Goal: Use online tool/utility: Utilize a website feature to perform a specific function

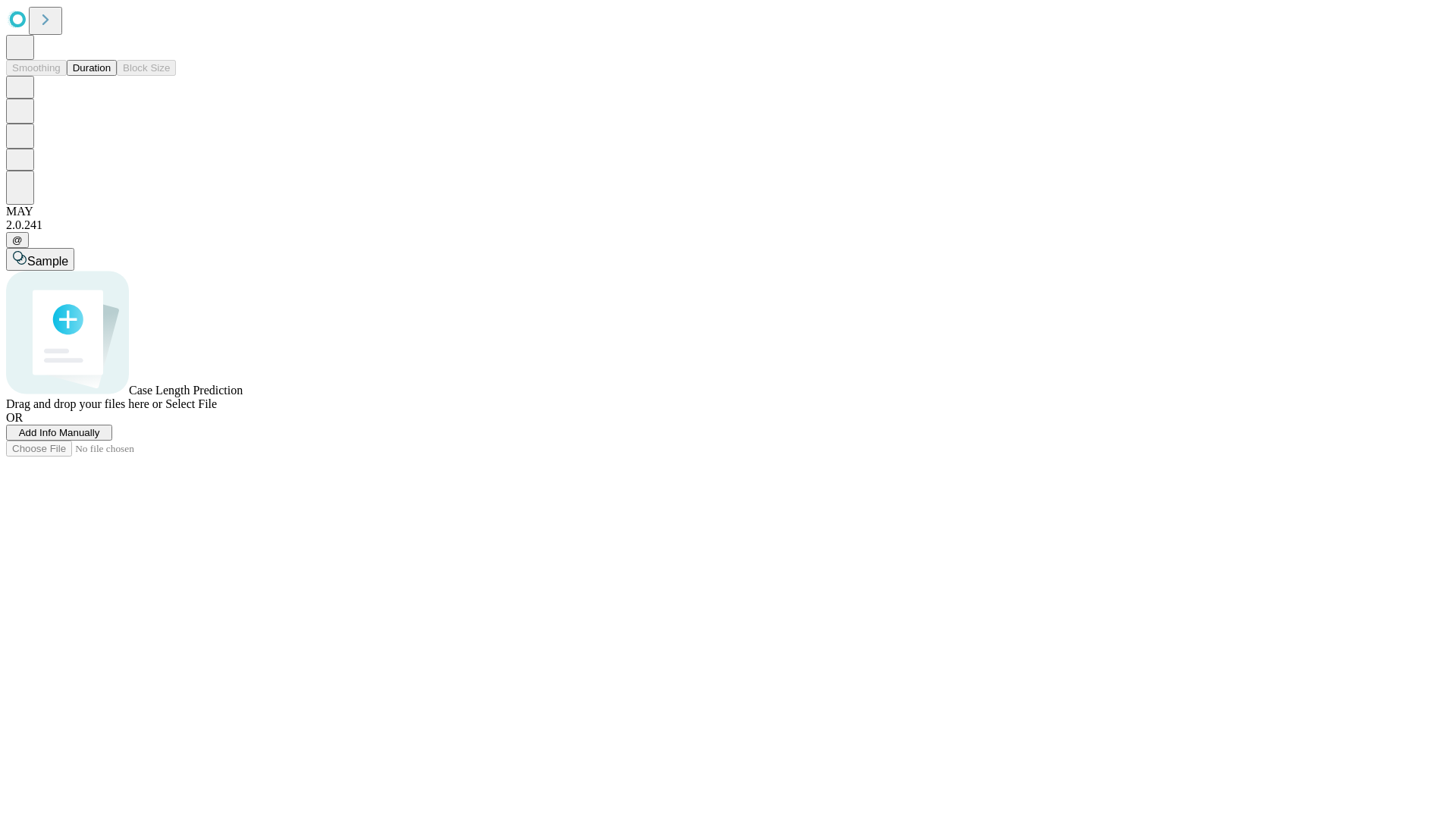
click at [111, 76] on button "Duration" at bounding box center [91, 67] width 50 height 16
click at [68, 255] on span "Sample" at bounding box center [47, 261] width 41 height 13
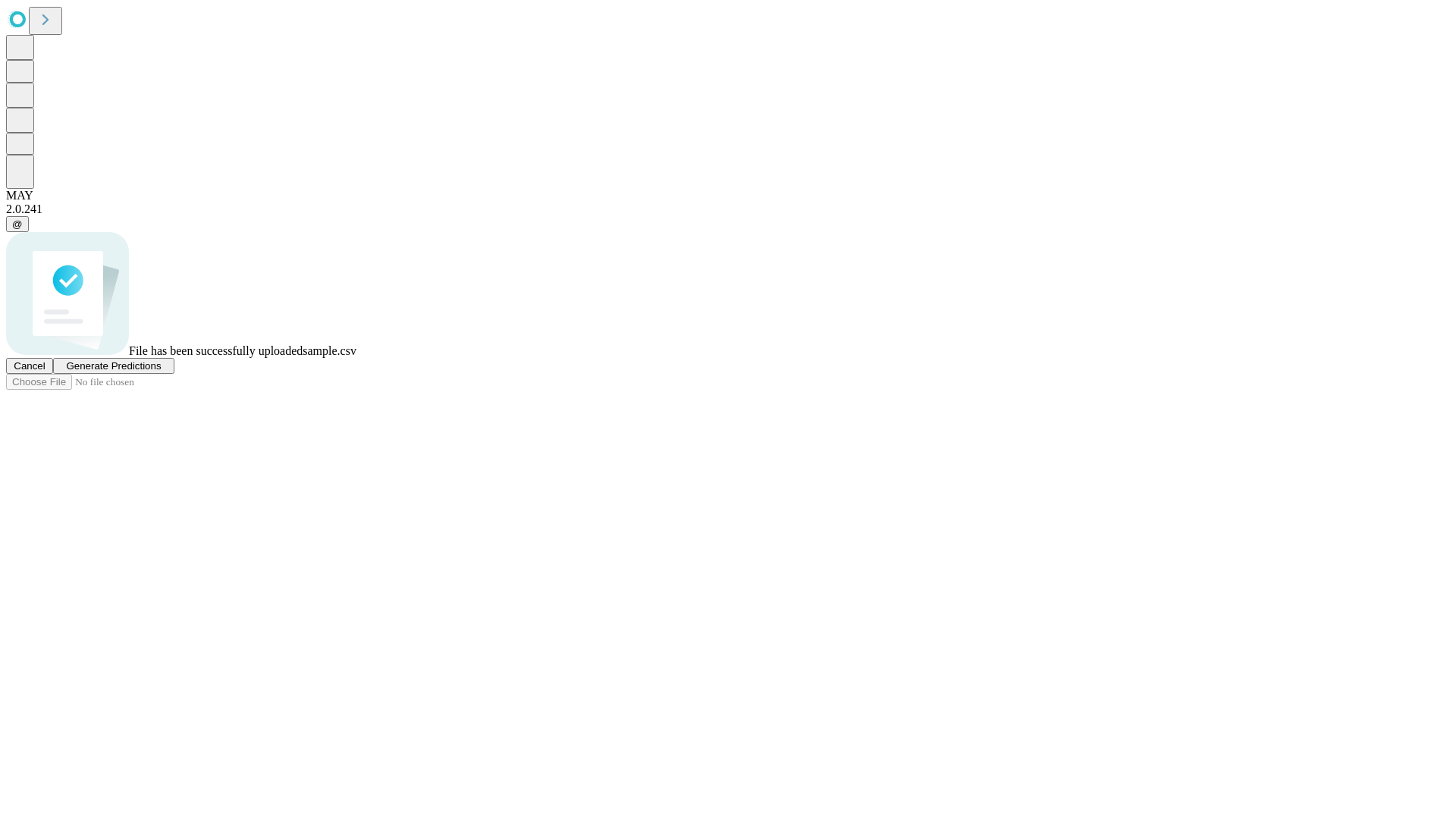
click at [161, 372] on span "Generate Predictions" at bounding box center [113, 366] width 94 height 11
